Goal: Task Accomplishment & Management: Complete application form

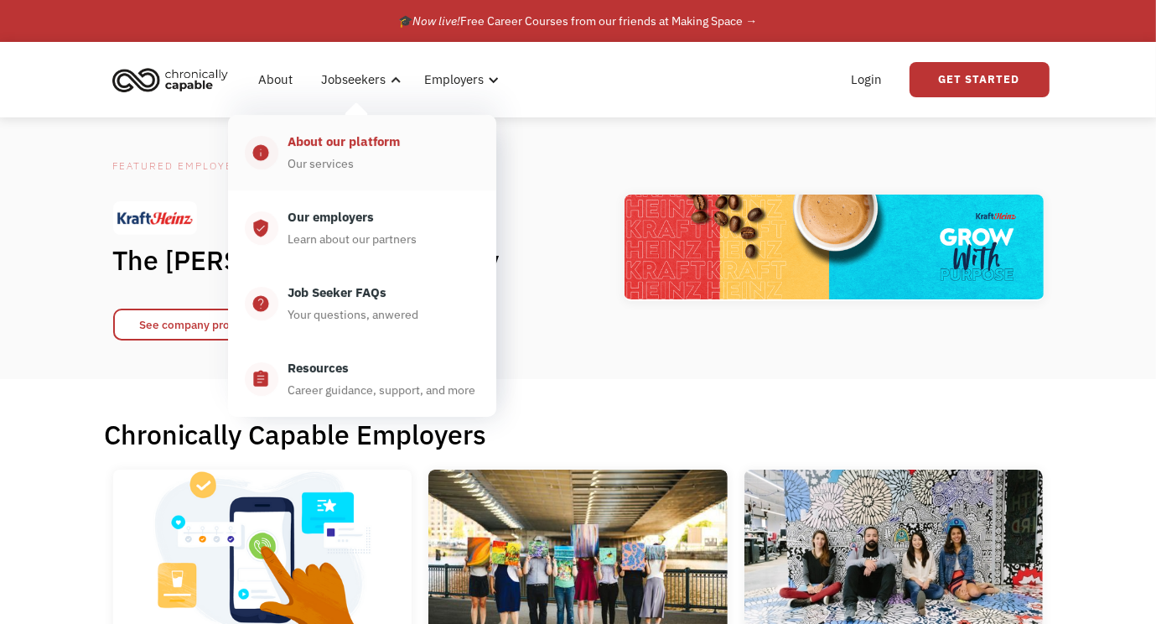
click at [417, 146] on div "About our platform Our services" at bounding box center [378, 153] width 201 height 42
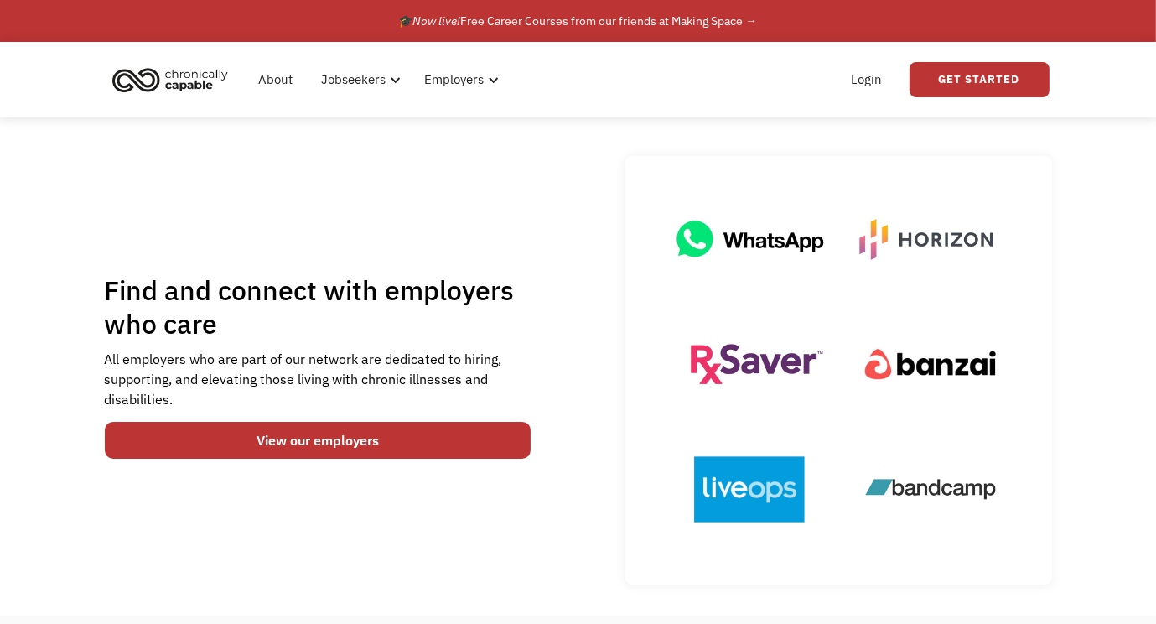
click at [417, 146] on div "Find and connect with employers who care All employers who are part of our netw…" at bounding box center [578, 366] width 1156 height 498
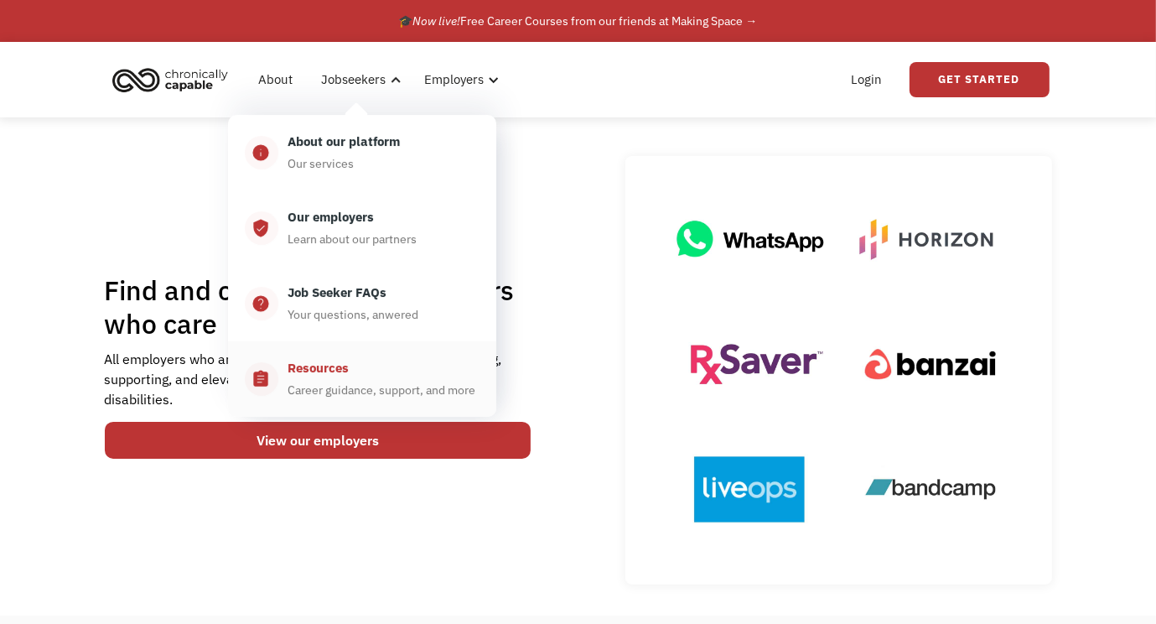
click at [323, 365] on div "Resources" at bounding box center [318, 368] width 61 height 20
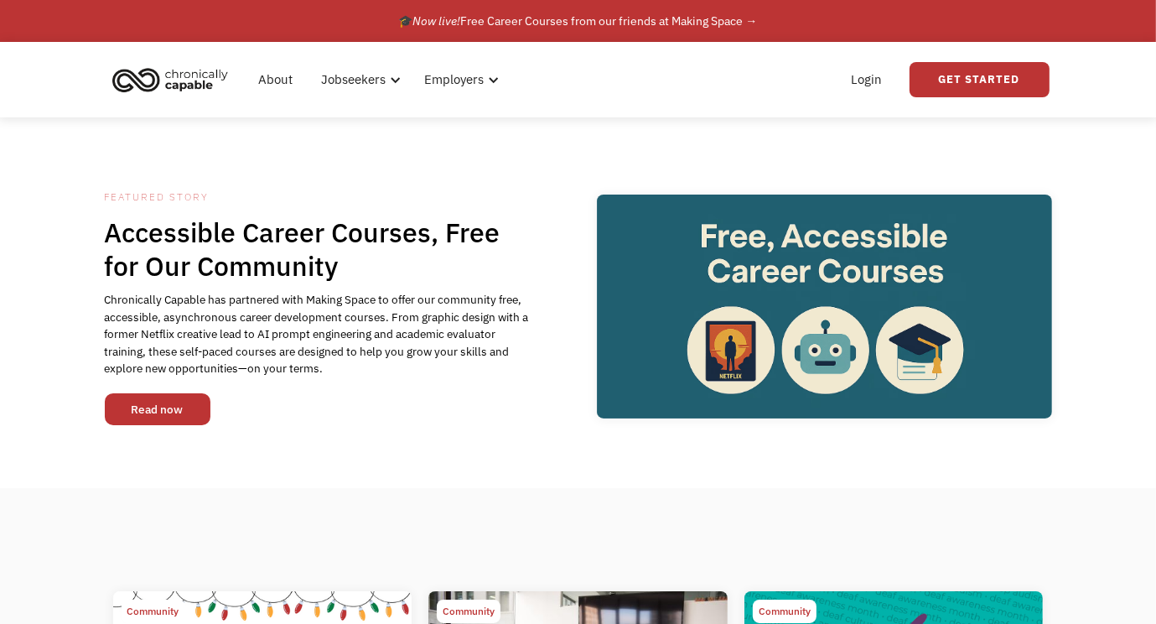
click at [193, 420] on link "Read now" at bounding box center [158, 409] width 106 height 32
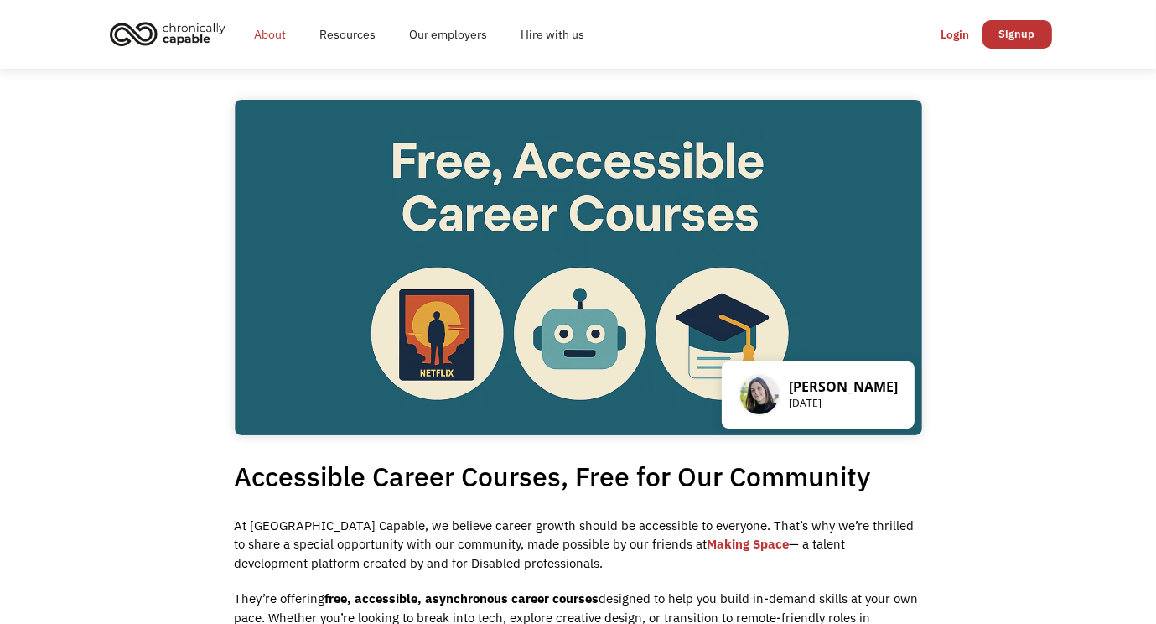
click at [258, 39] on link "About" at bounding box center [270, 35] width 65 height 54
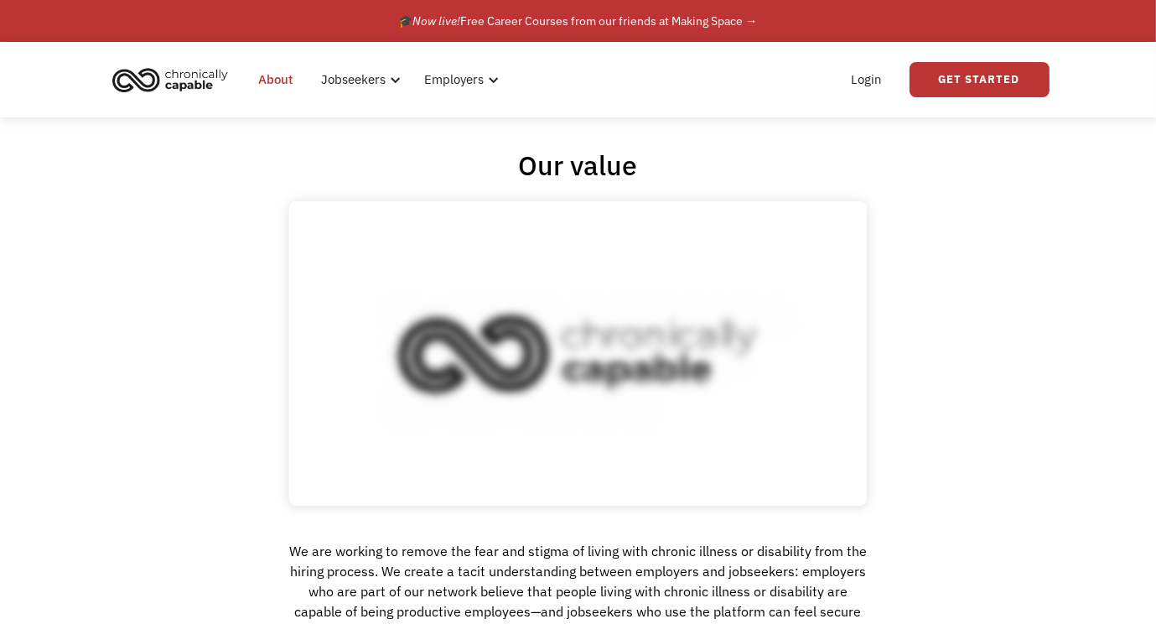
click at [190, 100] on div "About Jobseekers info About our platform Our services verified_user Our employe…" at bounding box center [364, 80] width 514 height 54
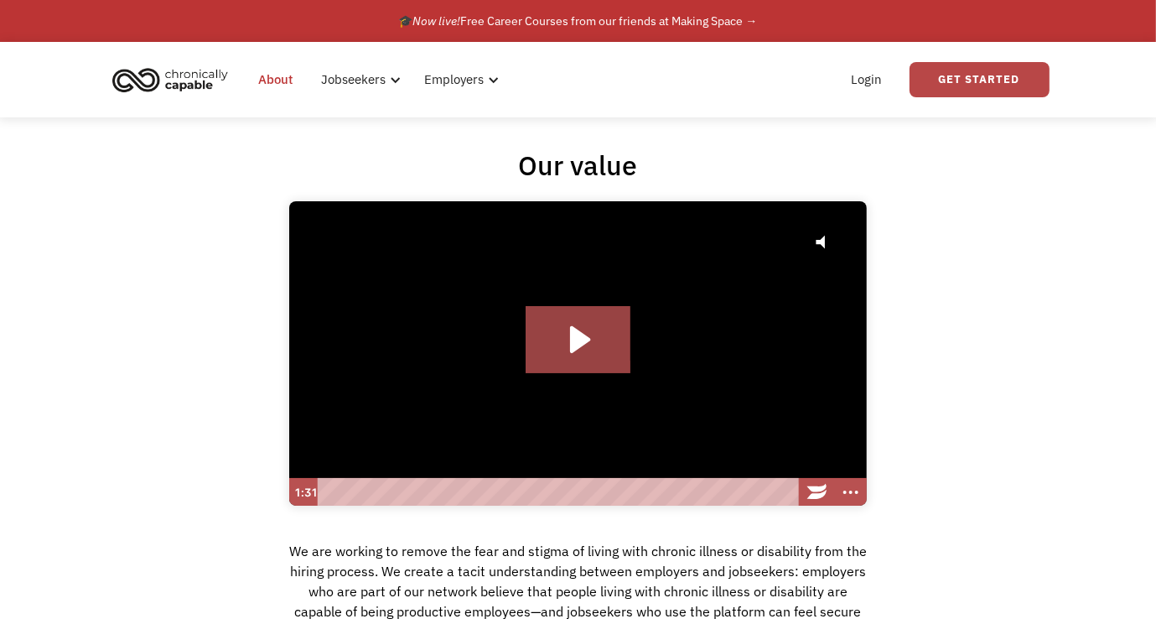
click at [999, 82] on link "Get Started" at bounding box center [979, 79] width 140 height 35
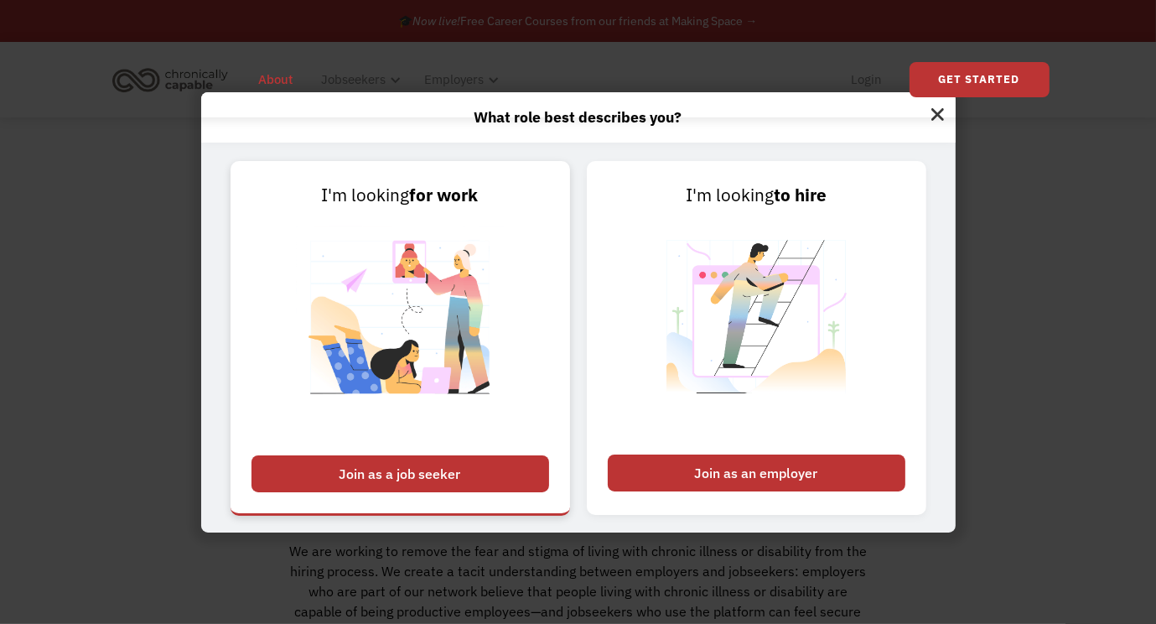
click at [429, 463] on div "Join as a job seeker" at bounding box center [400, 473] width 298 height 37
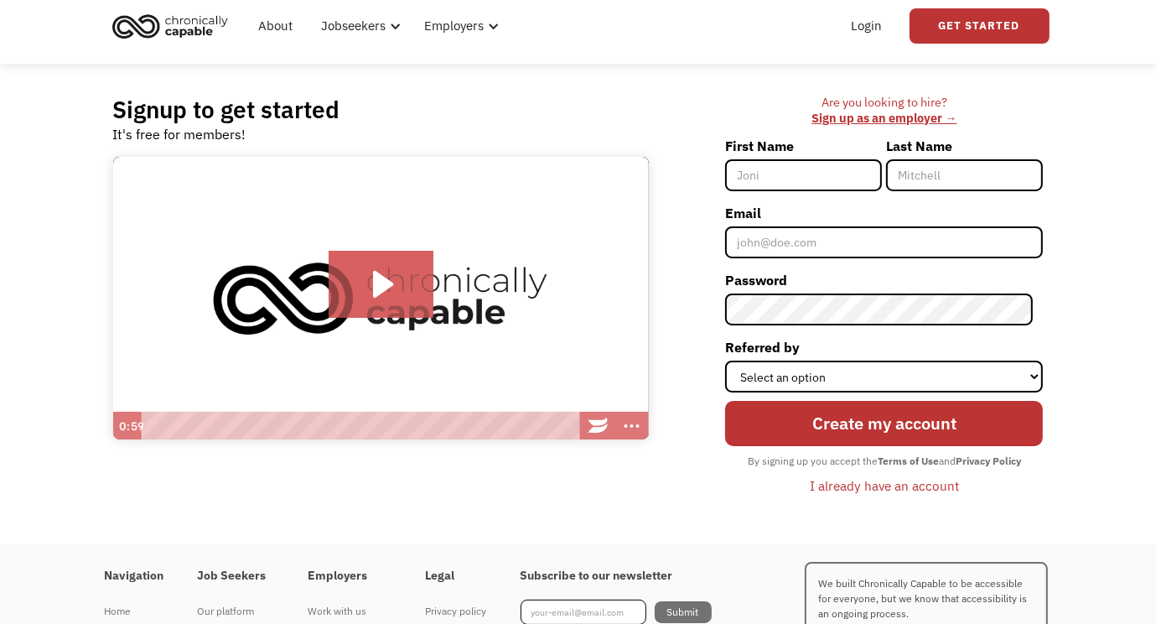
scroll to position [173, 0]
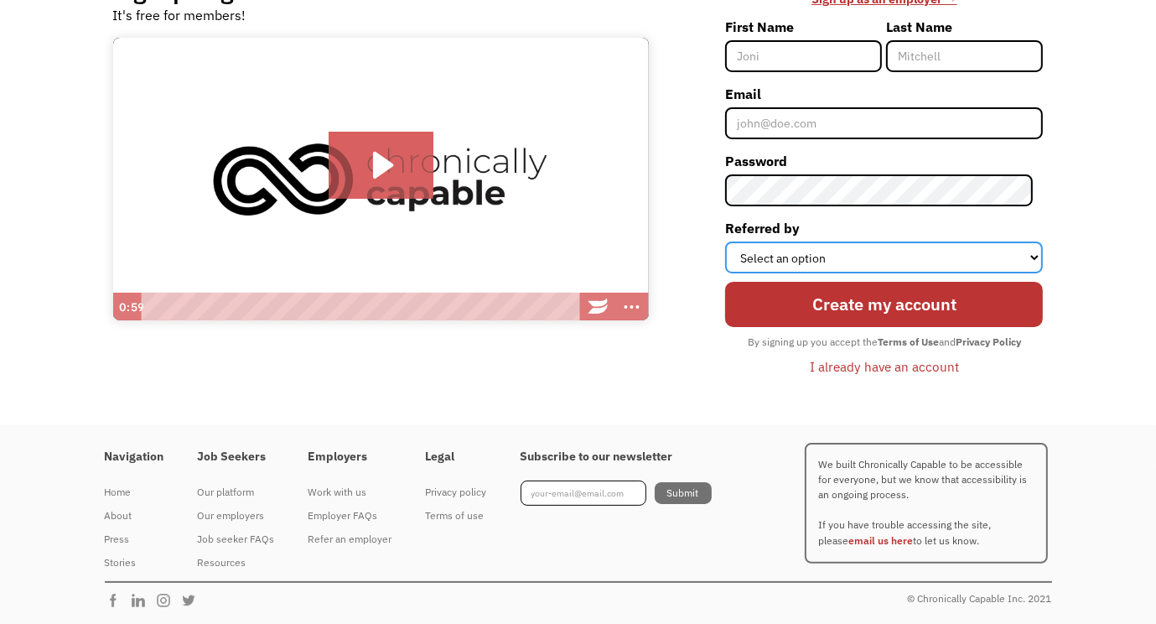
click at [791, 264] on select "Select an option Instagram Facebook Twitter Search Engine News Article Word of …" at bounding box center [884, 257] width 318 height 32
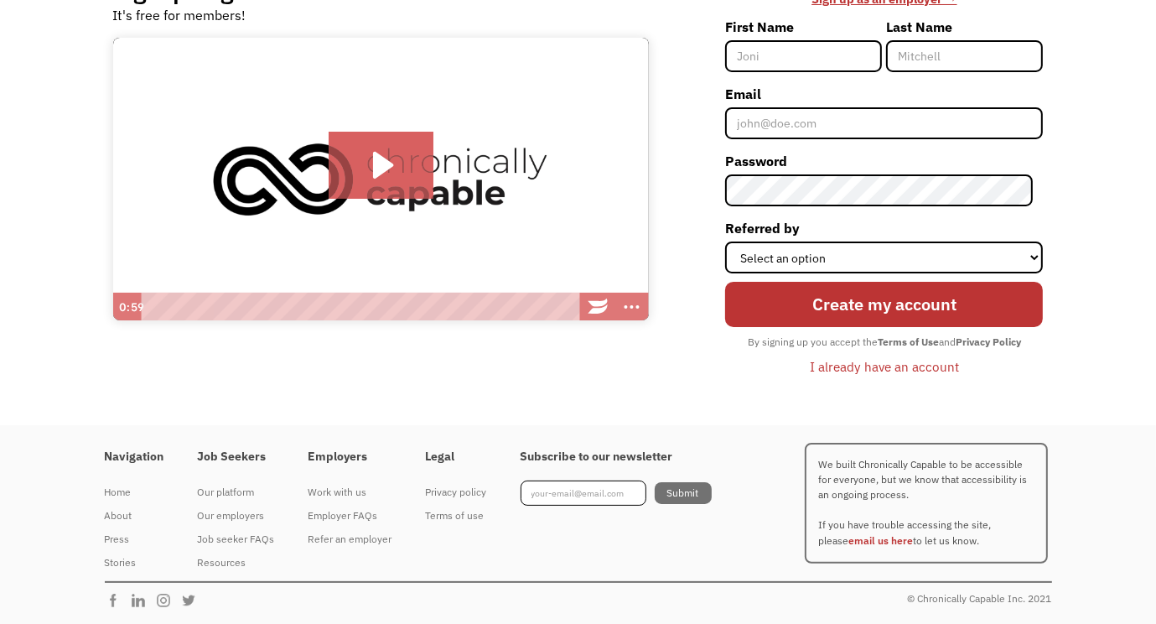
click at [686, 387] on div "Are you looking to hire? ‍ Sign up as an employer → First Name Last Name Email …" at bounding box center [854, 184] width 378 height 417
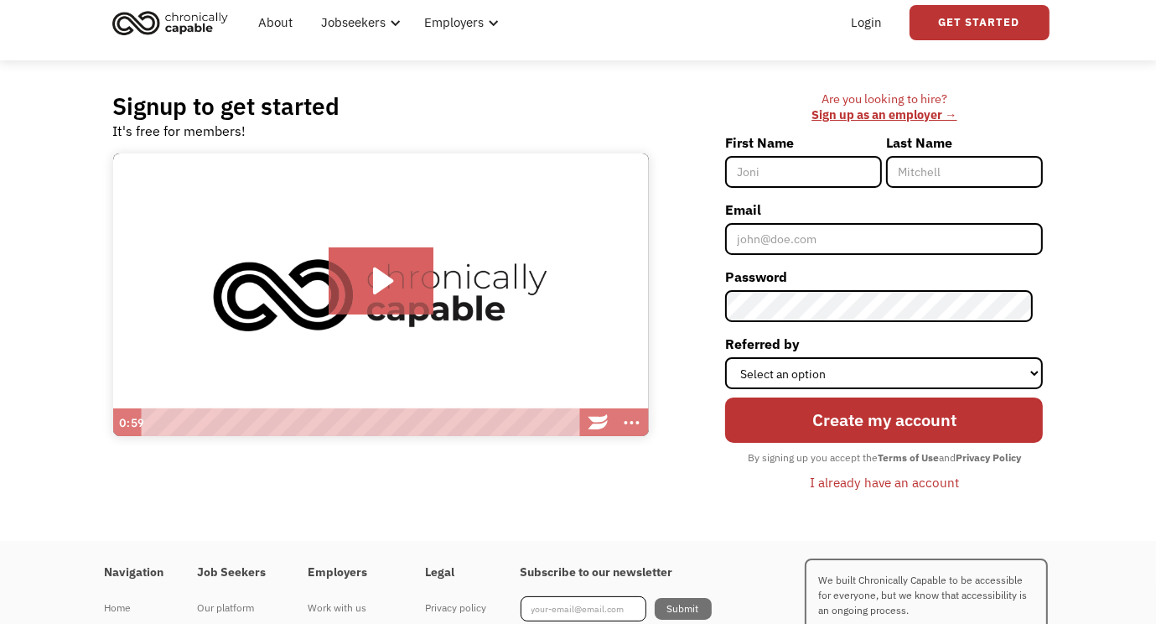
scroll to position [84, 0]
